Goal: Task Accomplishment & Management: Manage account settings

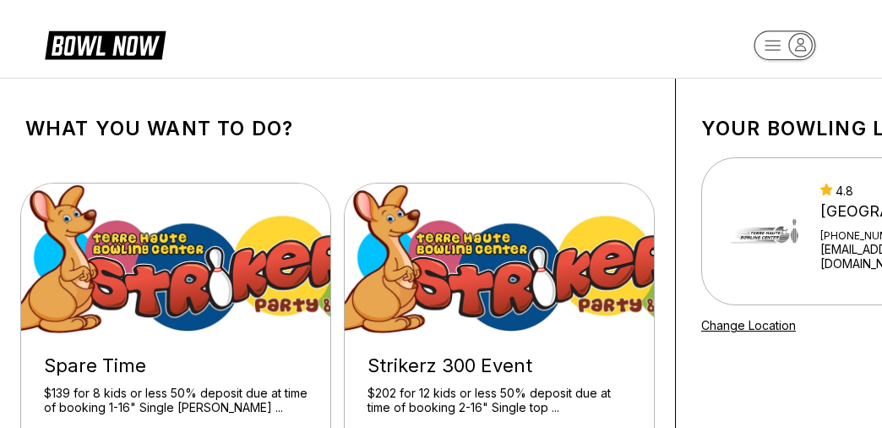
click at [766, 46] on icon "button" at bounding box center [773, 45] width 15 height 9
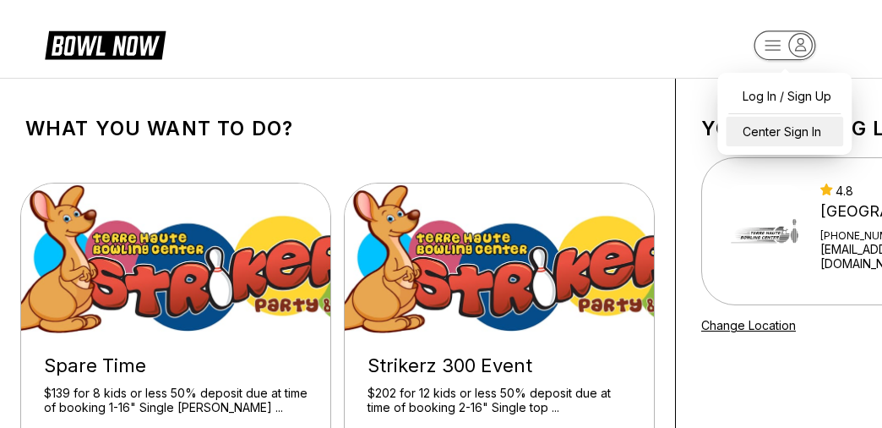
click at [773, 134] on div "Center Sign In" at bounding box center [784, 132] width 117 height 30
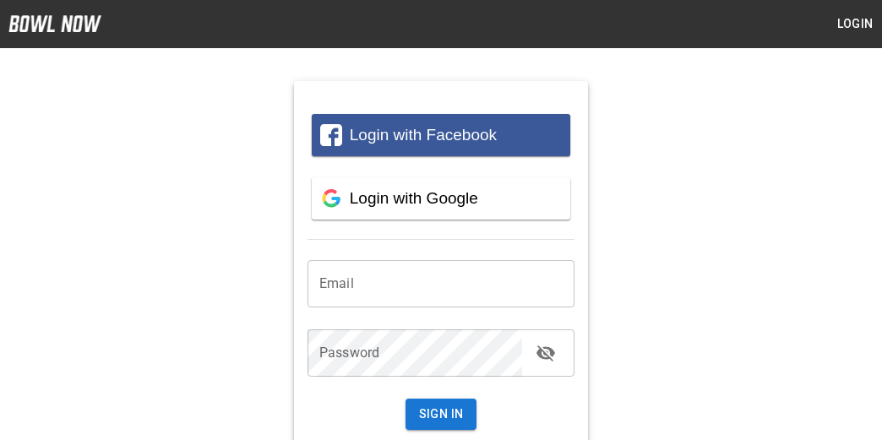
click at [394, 281] on input "email" at bounding box center [441, 283] width 267 height 47
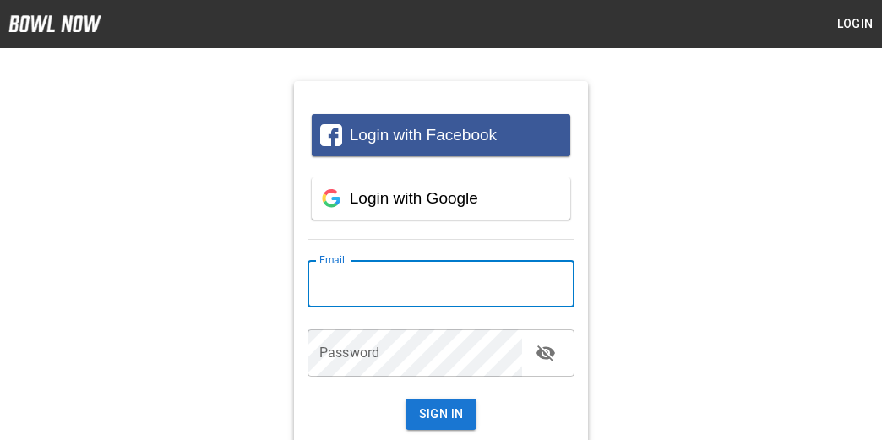
type input "*"
click at [413, 291] on input "*" at bounding box center [441, 283] width 267 height 47
type input "**********"
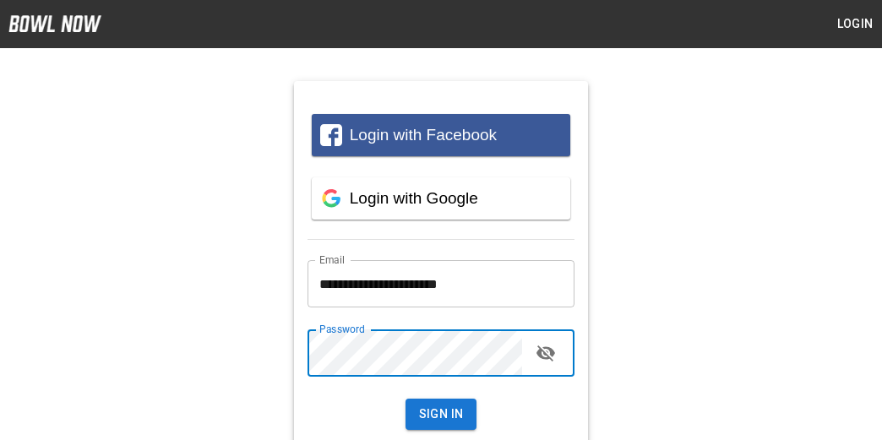
click at [406, 399] on button "Sign In" at bounding box center [442, 414] width 72 height 31
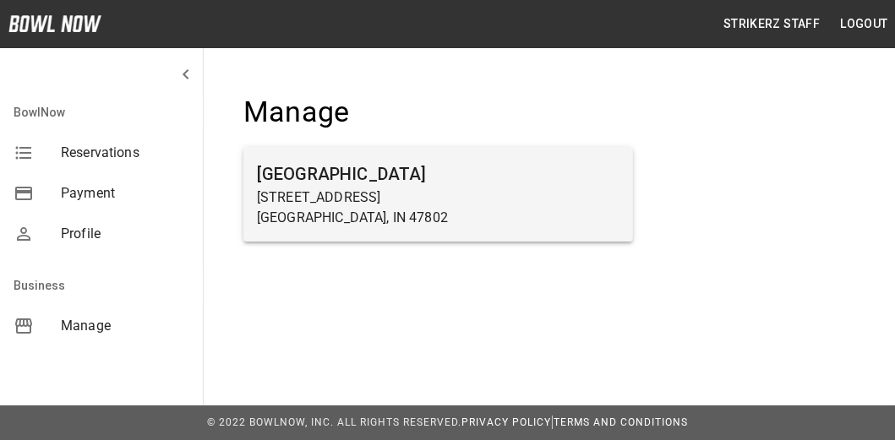
click at [287, 186] on h6 "[GEOGRAPHIC_DATA]" at bounding box center [438, 174] width 363 height 27
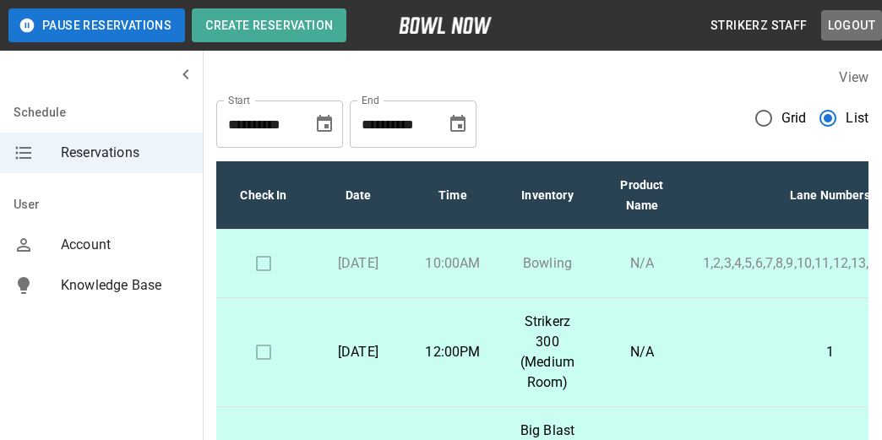
click at [853, 25] on button "Logout" at bounding box center [851, 25] width 61 height 31
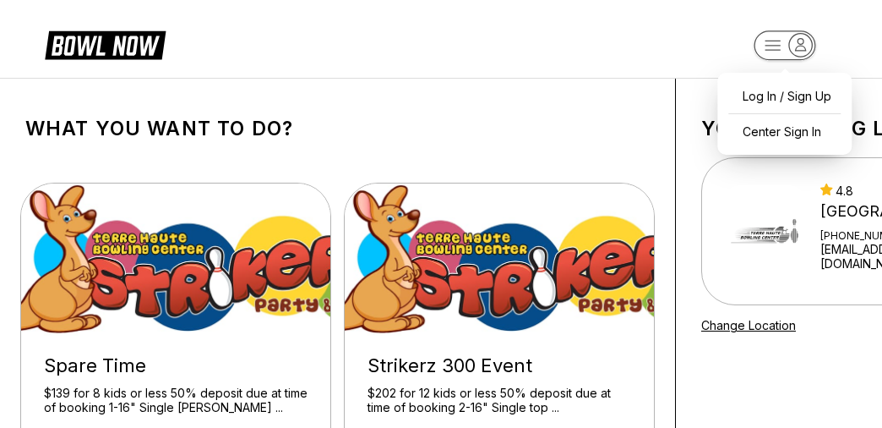
click at [759, 35] on rect "button" at bounding box center [785, 45] width 61 height 29
click at [762, 131] on div "Center Sign In" at bounding box center [784, 132] width 117 height 30
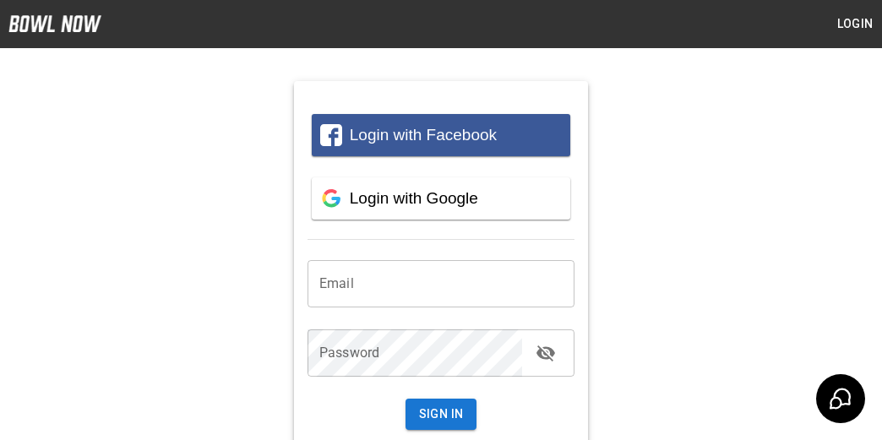
click at [387, 282] on input "email" at bounding box center [441, 283] width 267 height 47
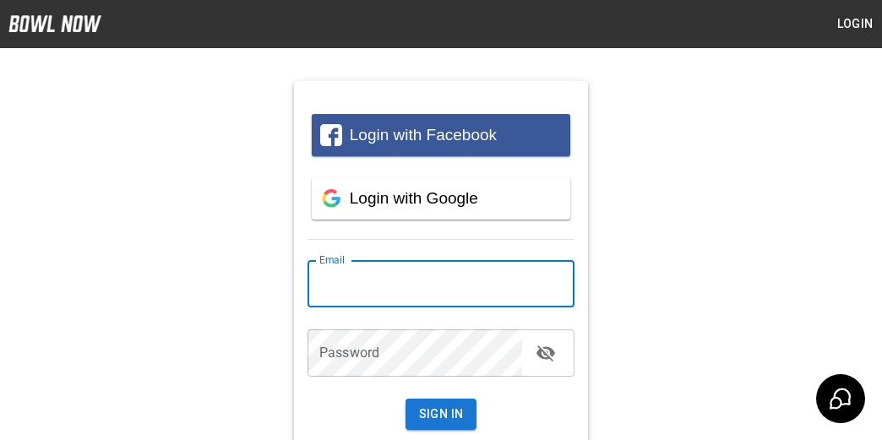
type input "**********"
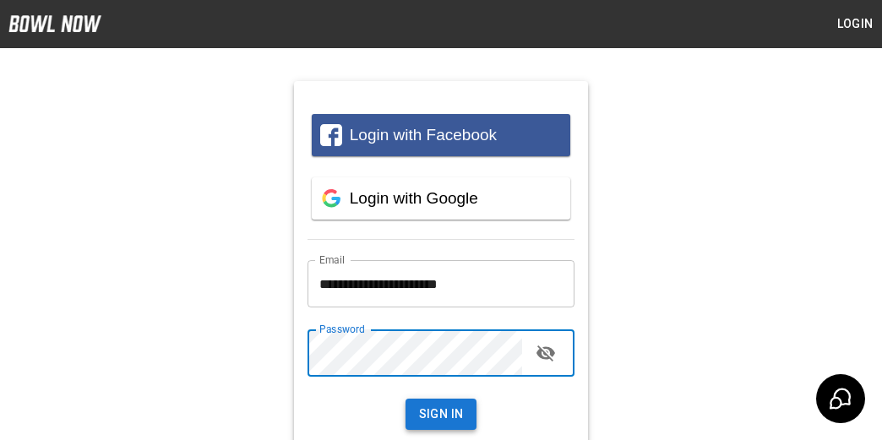
click at [419, 406] on button "Sign In" at bounding box center [442, 414] width 72 height 31
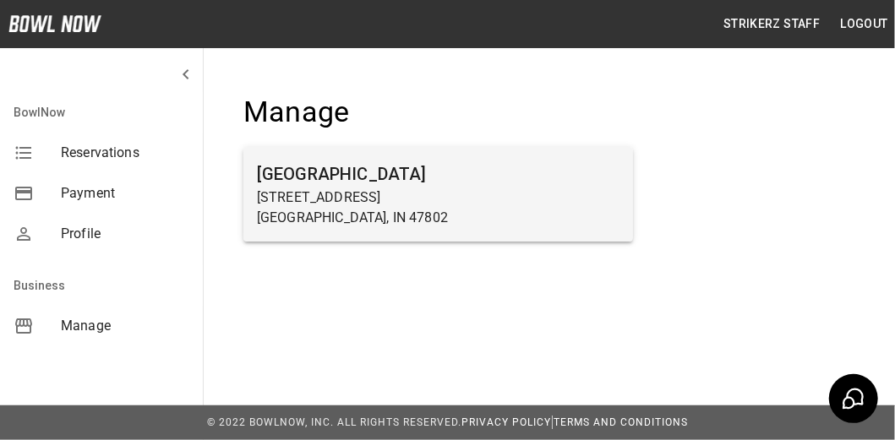
click at [273, 183] on h6 "[GEOGRAPHIC_DATA]" at bounding box center [438, 174] width 363 height 27
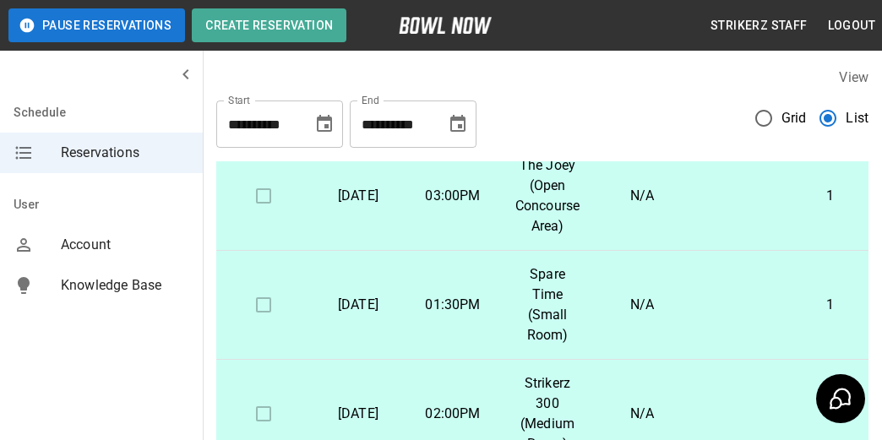
scroll to position [1014, 0]
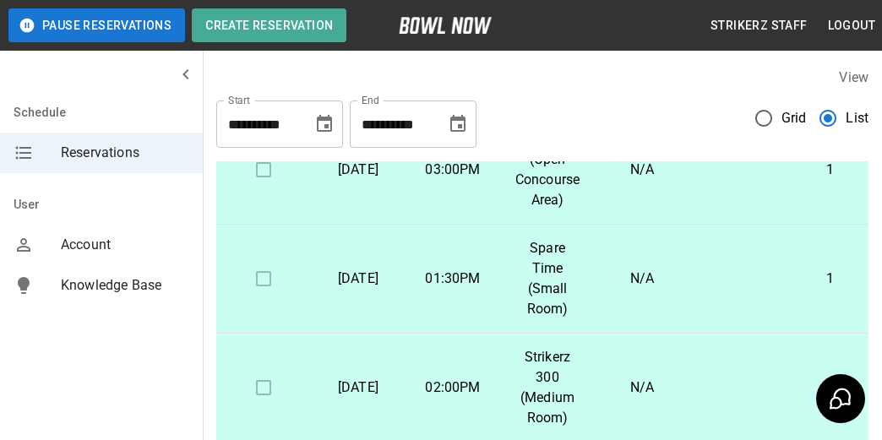
click at [851, 22] on button "Logout" at bounding box center [851, 25] width 61 height 31
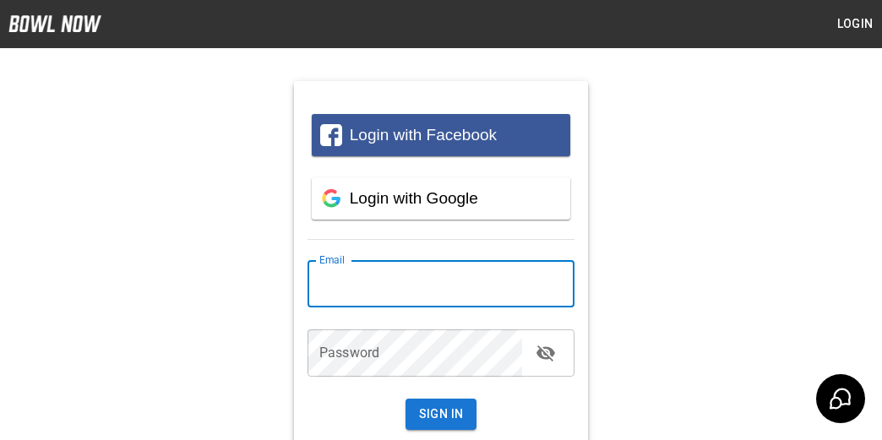
click at [352, 292] on input "email" at bounding box center [441, 283] width 267 height 47
type input "**********"
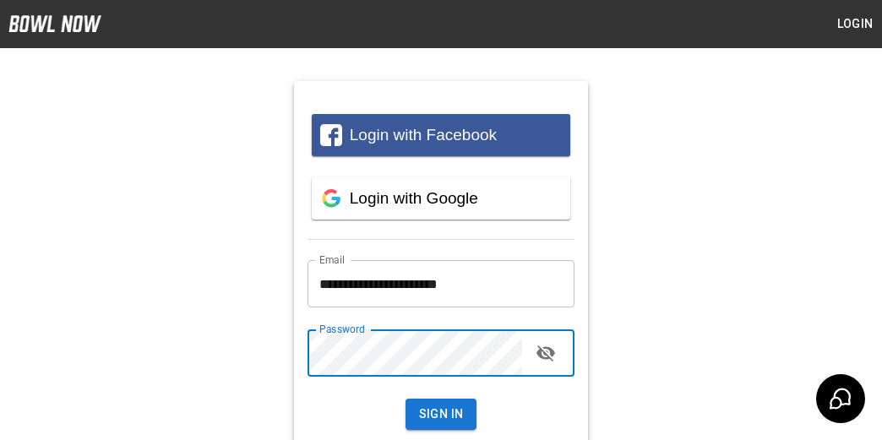
click at [450, 403] on button "Sign In" at bounding box center [442, 414] width 72 height 31
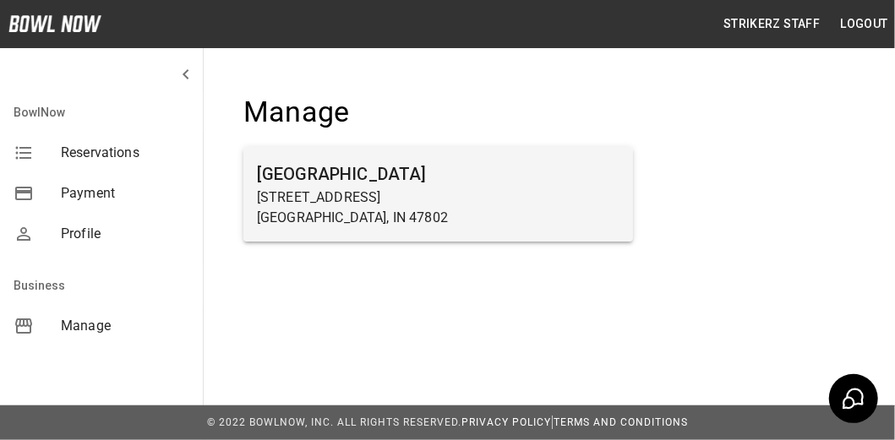
click at [301, 172] on h6 "[GEOGRAPHIC_DATA]" at bounding box center [438, 174] width 363 height 27
click at [319, 194] on p "[STREET_ADDRESS]" at bounding box center [438, 198] width 363 height 20
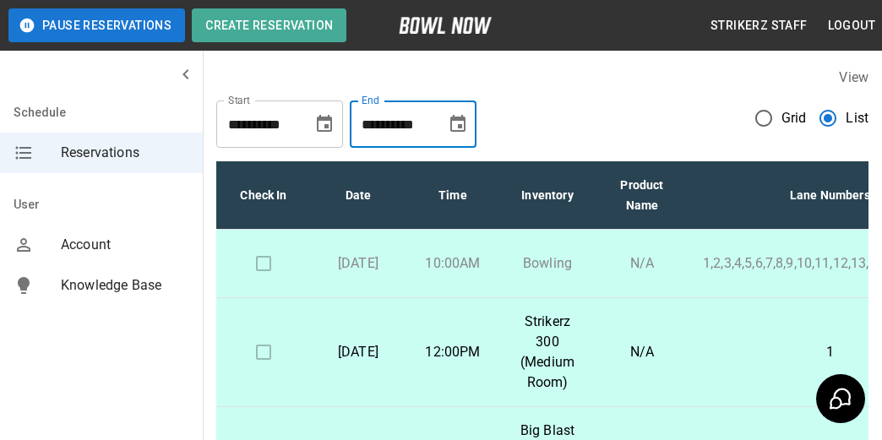
click at [426, 120] on input "**********" at bounding box center [392, 124] width 85 height 47
click at [455, 123] on icon "Choose date, selected date is Oct 28, 2025" at bounding box center [458, 124] width 20 height 20
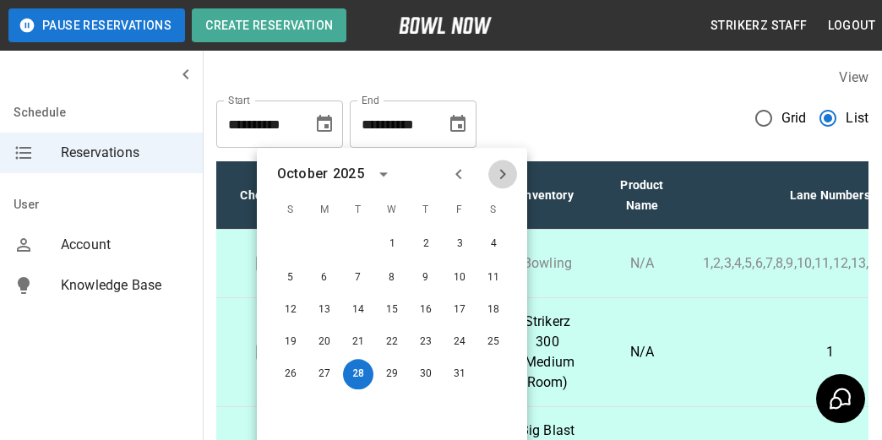
click at [499, 170] on icon "Next month" at bounding box center [503, 174] width 20 height 20
click at [554, 117] on div "**********" at bounding box center [542, 117] width 652 height 61
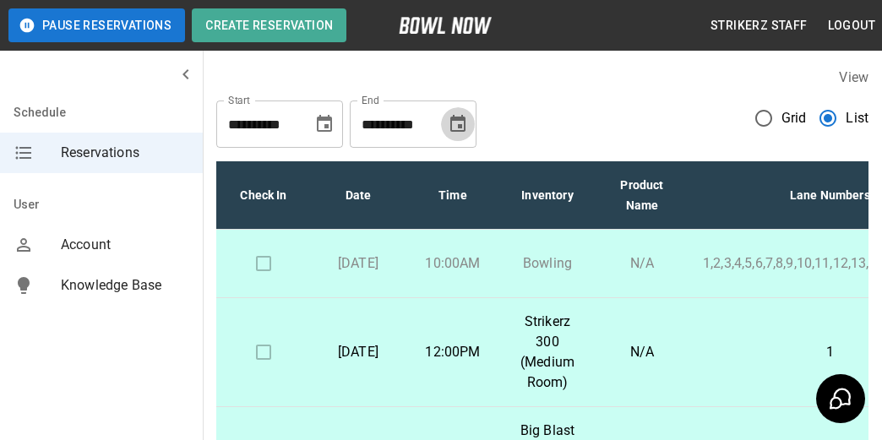
click at [445, 120] on button "Choose date, selected date is Oct 28, 2025" at bounding box center [458, 124] width 34 height 34
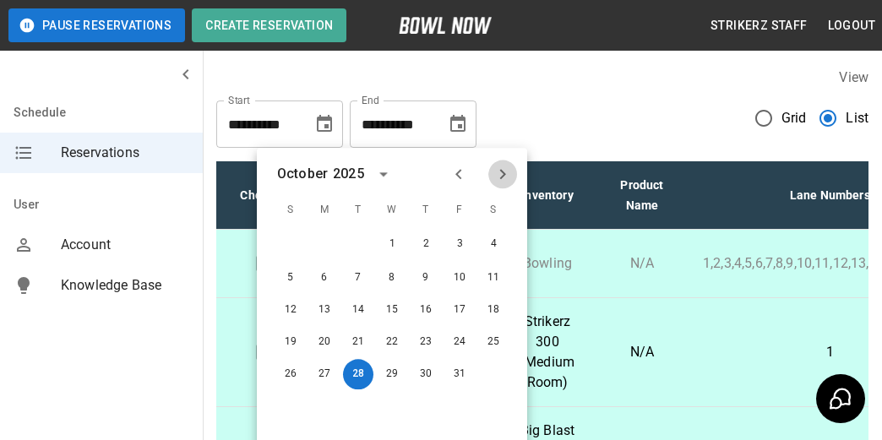
click at [499, 173] on icon "Next month" at bounding box center [503, 174] width 20 height 20
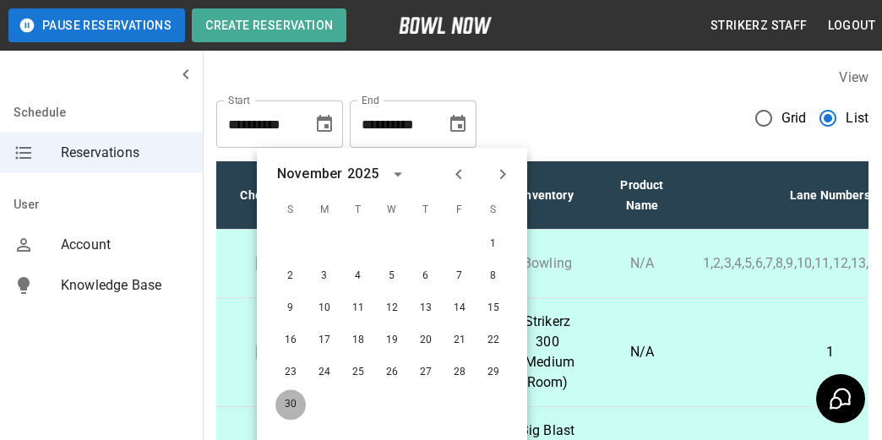
click at [291, 403] on button "30" at bounding box center [291, 405] width 30 height 30
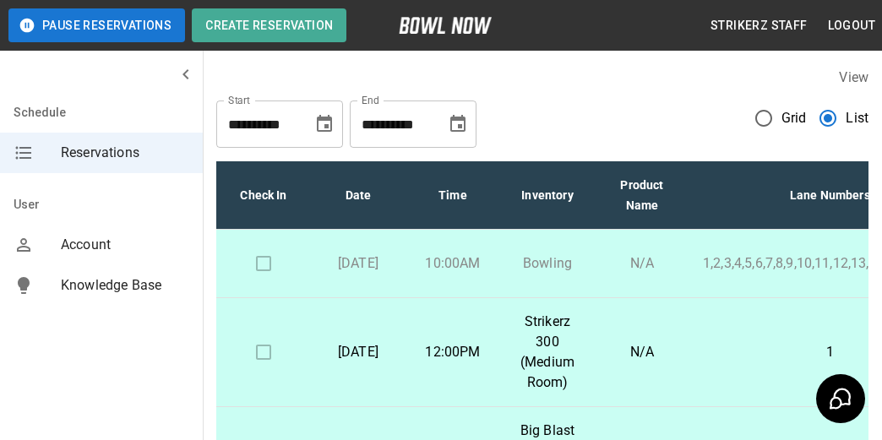
click at [465, 134] on icon "Choose date, selected date is Nov 30, 2025" at bounding box center [458, 124] width 20 height 20
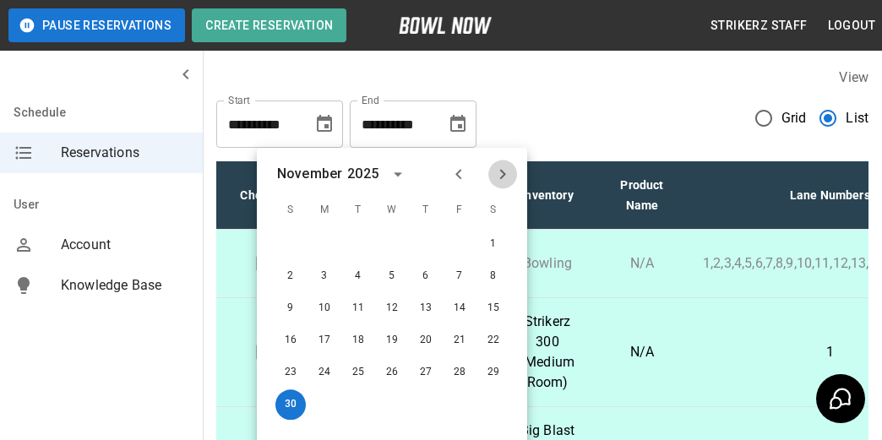
click at [500, 173] on icon "Next month" at bounding box center [503, 174] width 20 height 20
click at [394, 374] on button "31" at bounding box center [392, 373] width 30 height 30
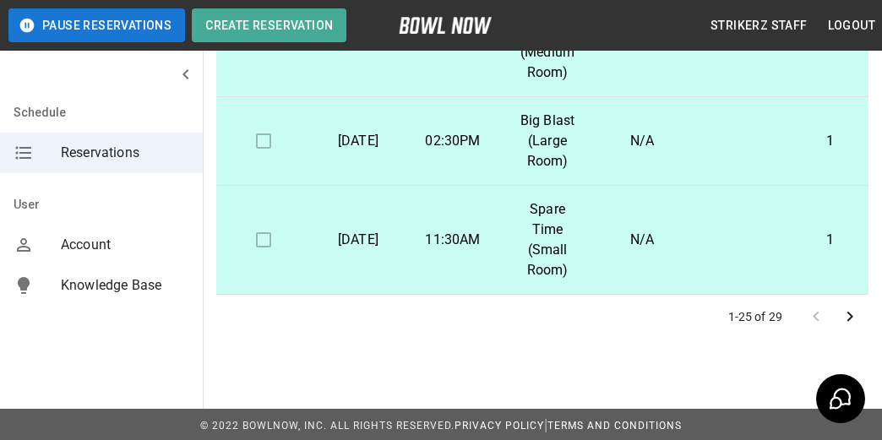
scroll to position [495, 0]
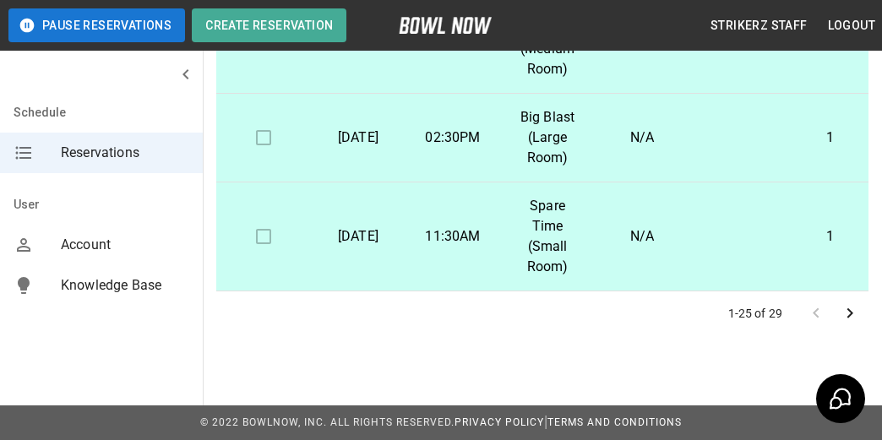
click at [849, 314] on icon "Go to next page" at bounding box center [850, 313] width 20 height 20
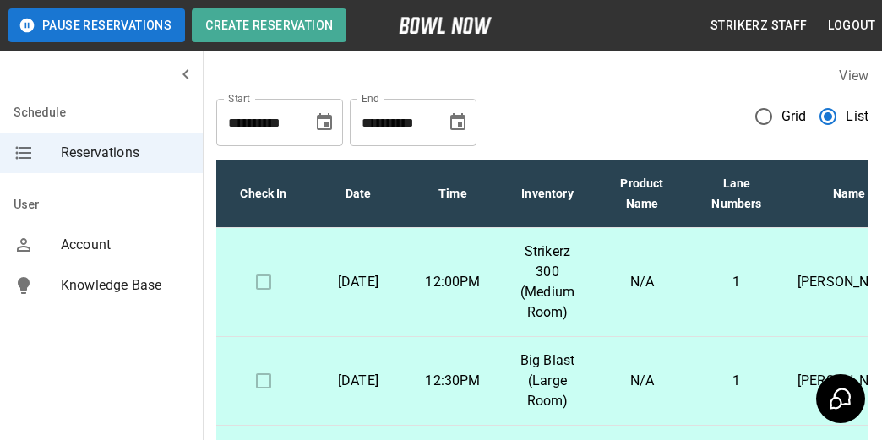
scroll to position [0, 0]
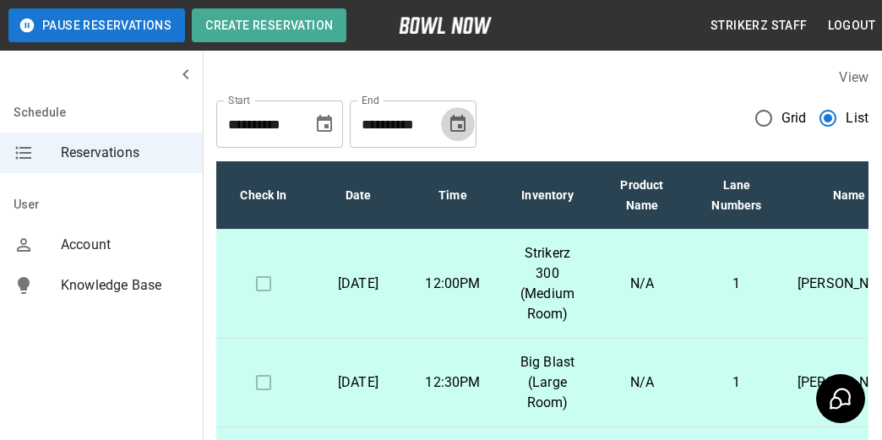
click at [461, 122] on icon "Choose date, selected date is Dec 31, 2025" at bounding box center [458, 124] width 20 height 20
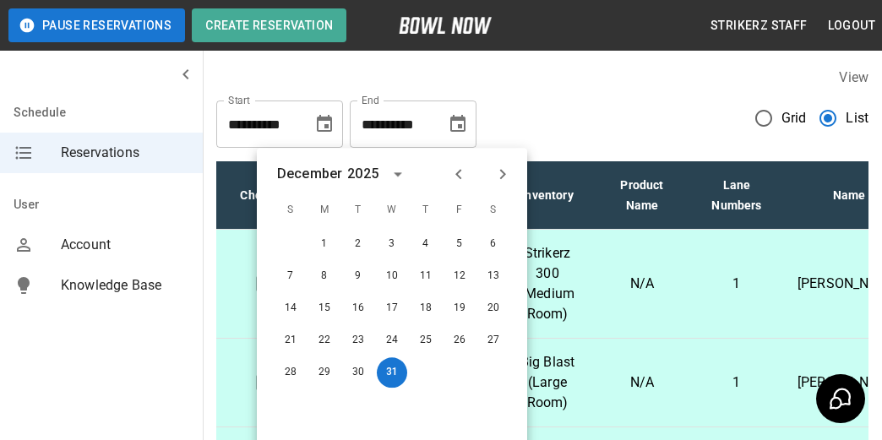
click at [454, 172] on icon "Previous month" at bounding box center [459, 174] width 20 height 20
drag, startPoint x: 468, startPoint y: 368, endPoint x: 468, endPoint y: 335, distance: 33.8
click at [469, 368] on button "31" at bounding box center [460, 374] width 30 height 30
type input "**********"
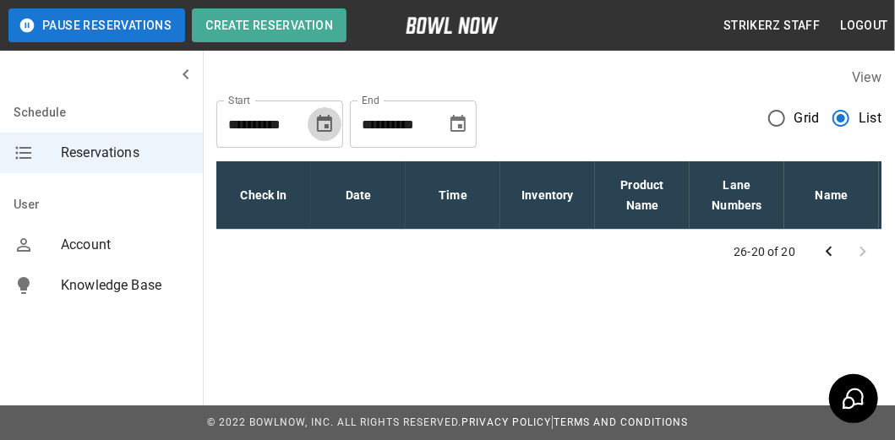
click at [333, 129] on icon "Choose date, selected date is Sep 28, 2025" at bounding box center [324, 124] width 20 height 20
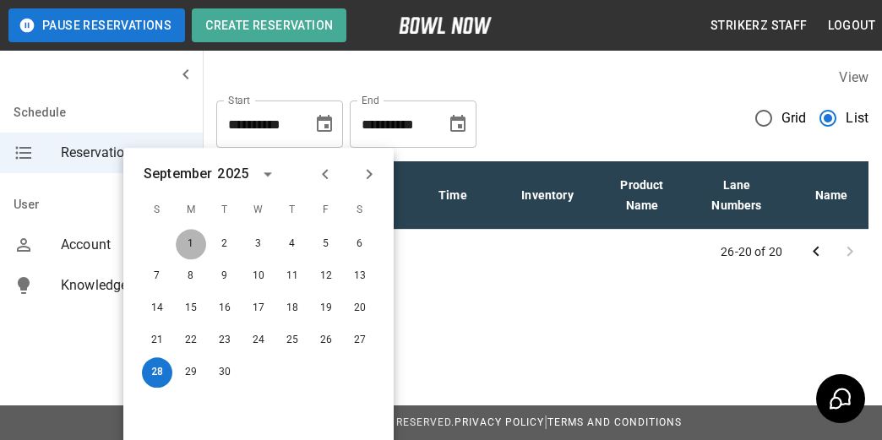
click at [194, 243] on button "1" at bounding box center [191, 244] width 30 height 30
type input "**********"
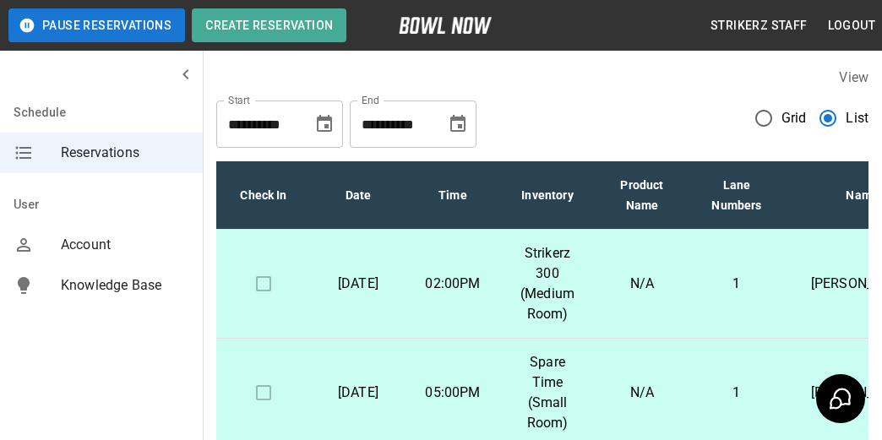
click at [617, 114] on div "**********" at bounding box center [542, 117] width 652 height 61
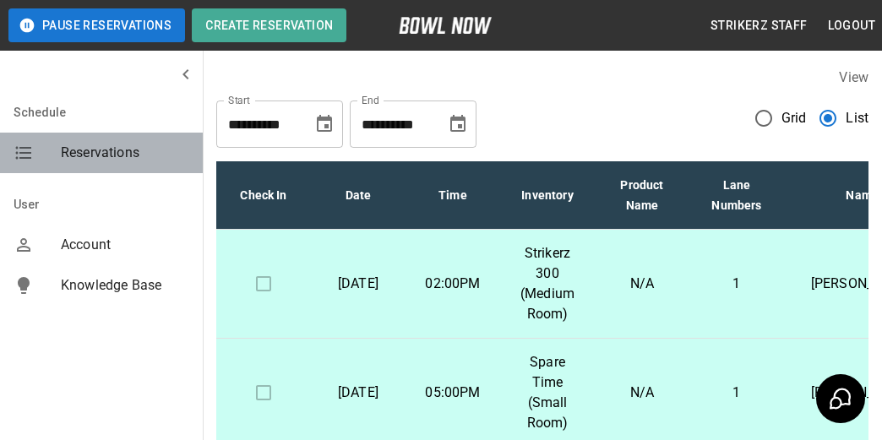
click at [73, 160] on span "Reservations" at bounding box center [125, 153] width 128 height 20
click at [17, 150] on icon "mailbox folders" at bounding box center [24, 153] width 20 height 20
click at [94, 149] on span "Reservations" at bounding box center [125, 153] width 128 height 20
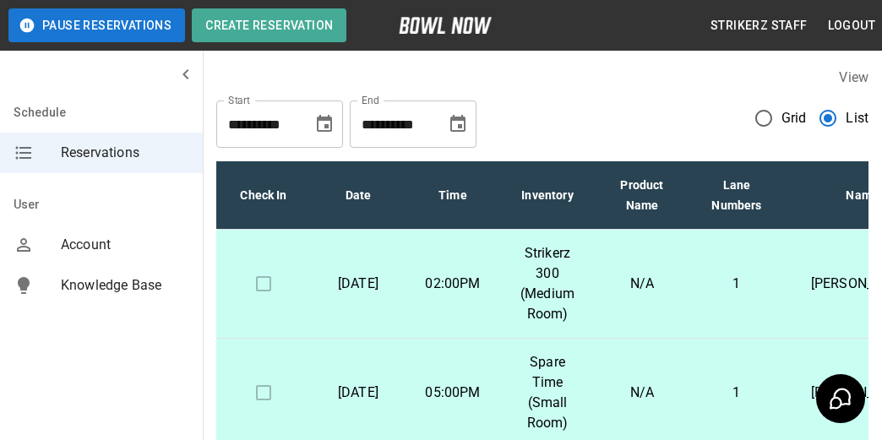
click at [358, 276] on p "[DATE]" at bounding box center [359, 284] width 68 height 20
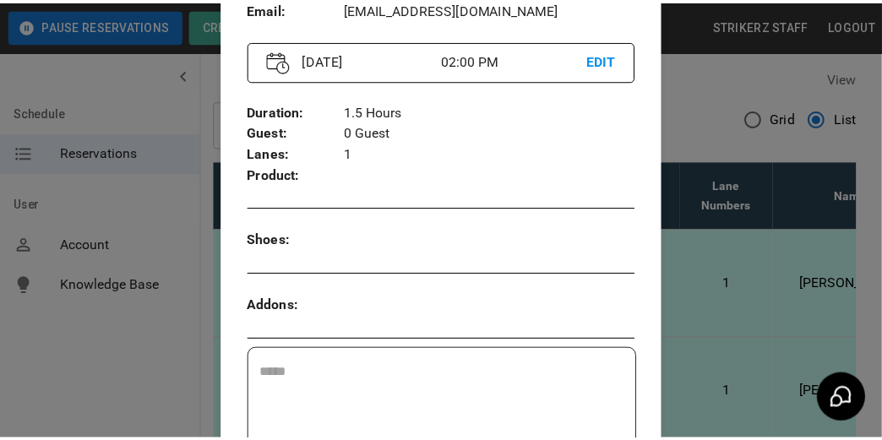
scroll to position [27, 0]
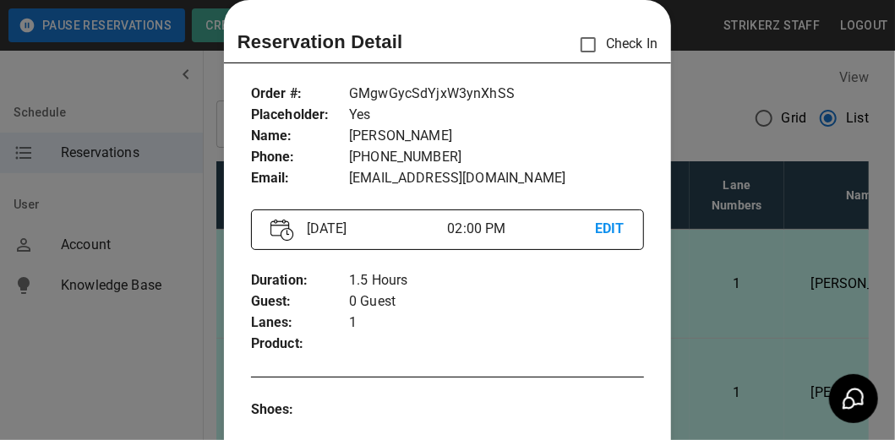
click at [717, 108] on div at bounding box center [447, 220] width 895 height 440
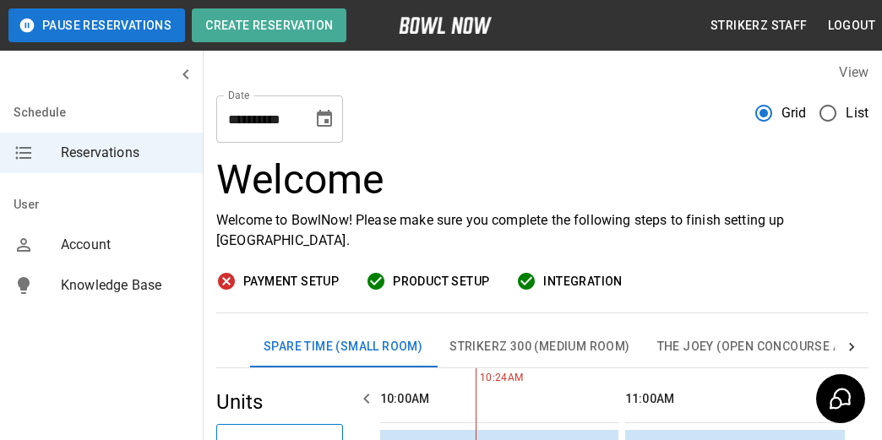
scroll to position [0, 0]
